Goal: Task Accomplishment & Management: Manage account settings

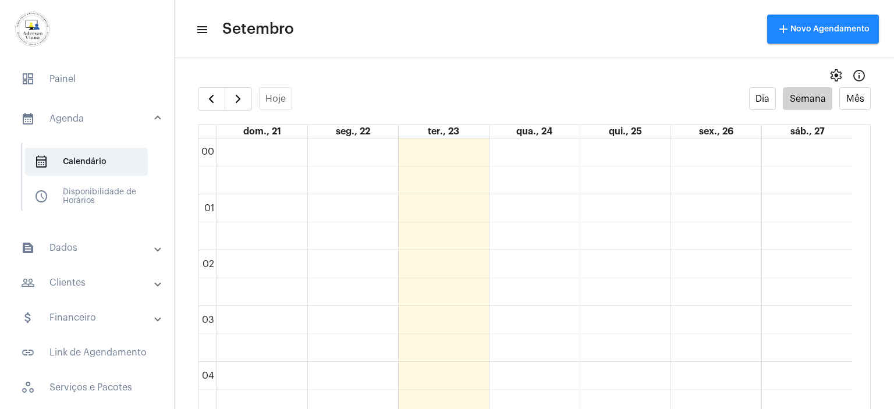
scroll to position [289, 0]
drag, startPoint x: 0, startPoint y: 0, endPoint x: 65, endPoint y: 80, distance: 103.1
click at [65, 80] on span "dashboard Painel" at bounding box center [87, 79] width 151 height 28
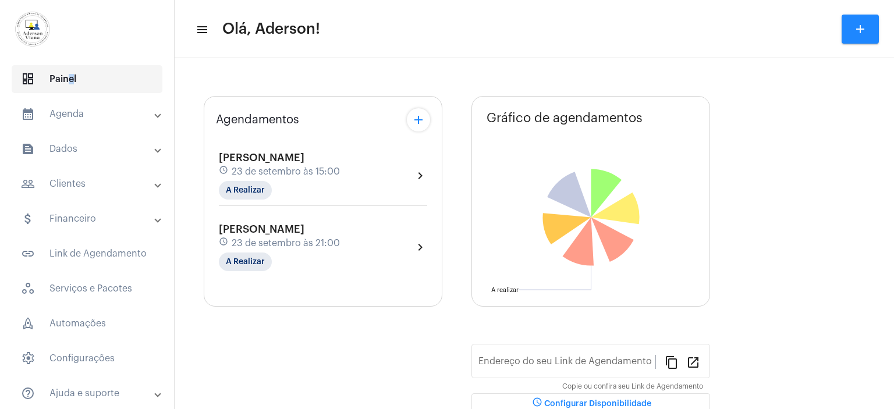
type input "[URL][DOMAIN_NAME][PERSON_NAME]"
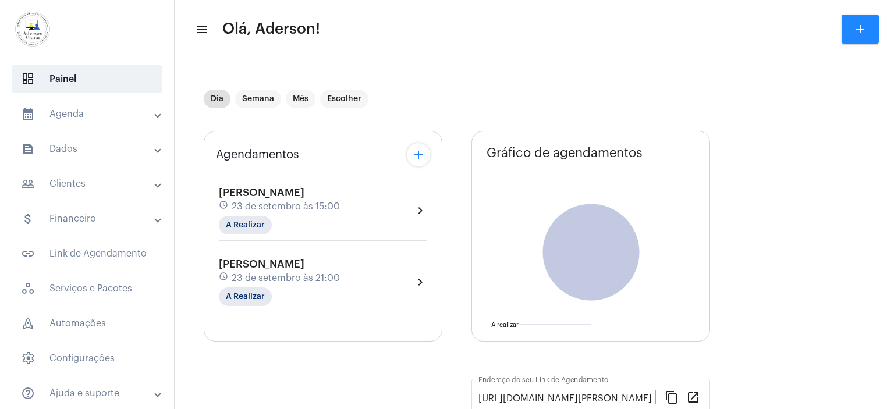
click at [73, 183] on mat-panel-title "people_outline Clientes" at bounding box center [88, 184] width 135 height 14
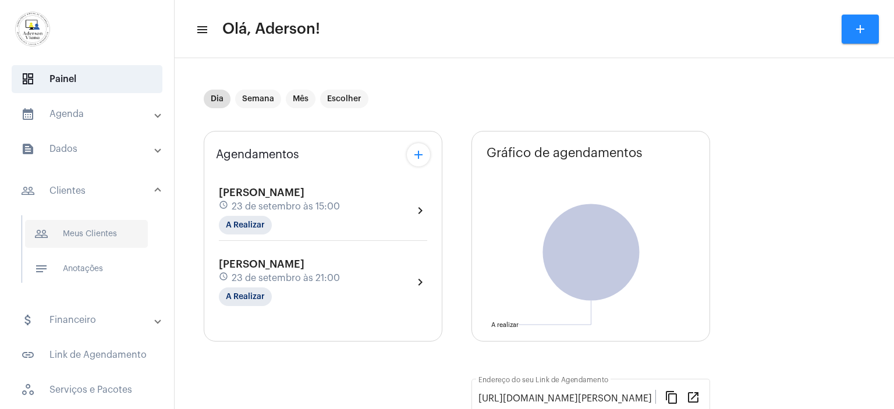
click at [87, 233] on span "people_outline Meus Clientes" at bounding box center [86, 234] width 123 height 28
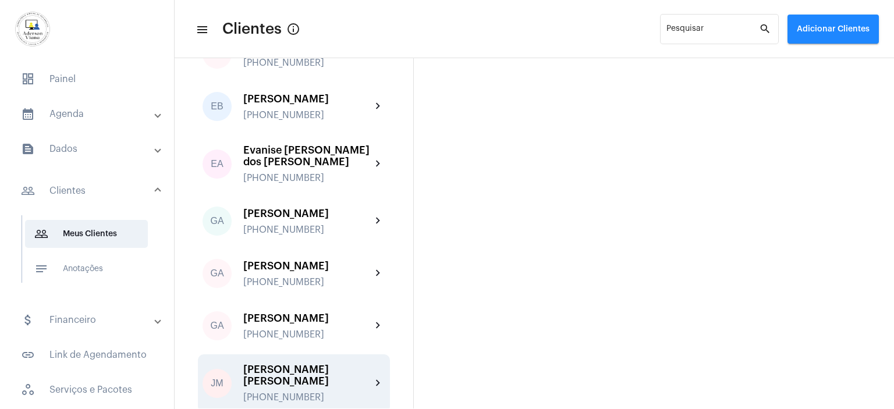
scroll to position [699, 0]
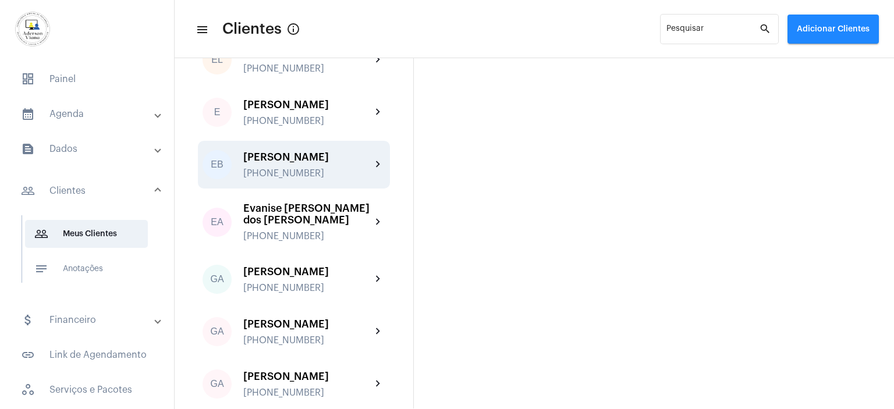
click at [273, 151] on div "[PERSON_NAME]" at bounding box center [307, 157] width 128 height 12
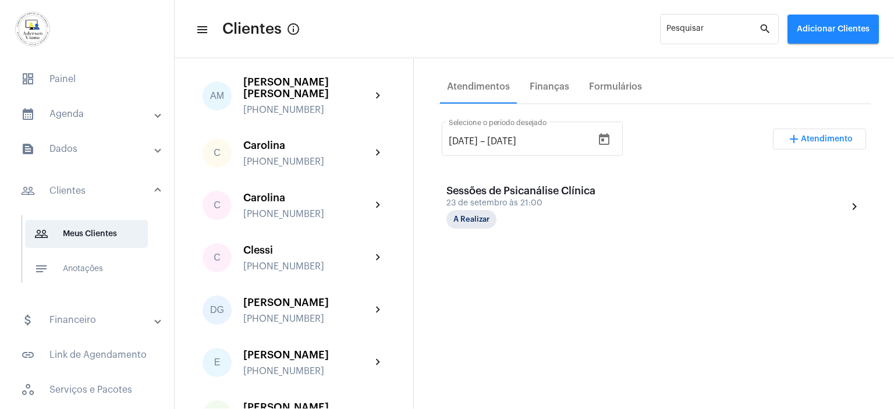
scroll to position [233, 0]
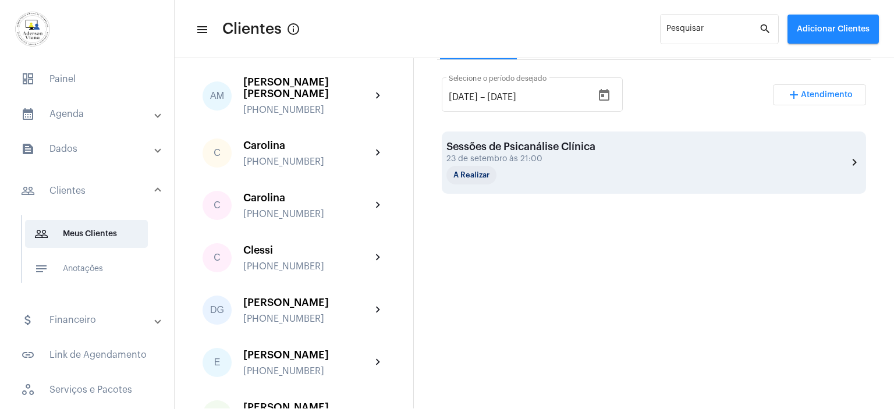
click at [523, 169] on div "A Realizar" at bounding box center [505, 175] width 116 height 19
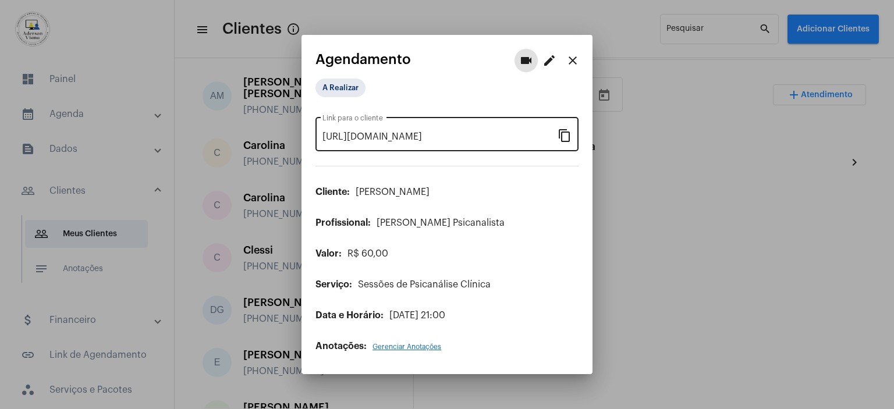
click at [569, 135] on mat-icon "content_copy" at bounding box center [565, 135] width 14 height 14
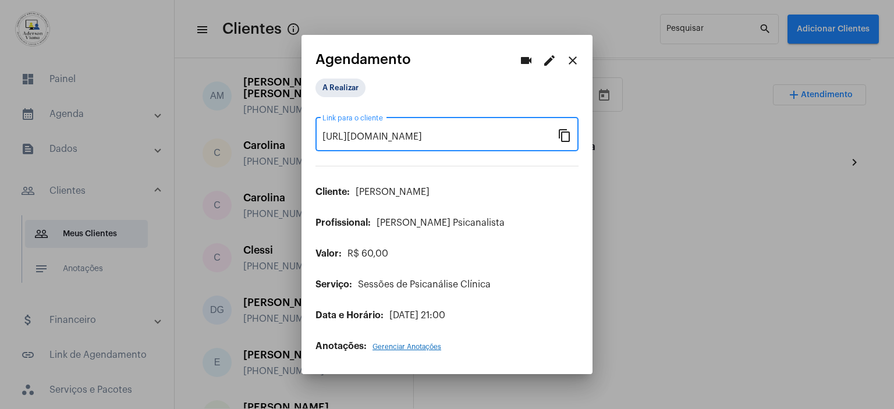
click at [571, 58] on mat-icon "close" at bounding box center [573, 61] width 14 height 14
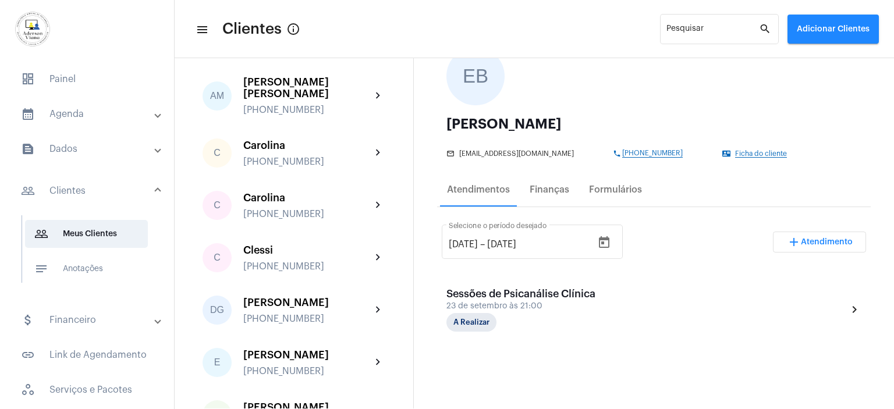
scroll to position [58, 0]
